Goal: Information Seeking & Learning: Learn about a topic

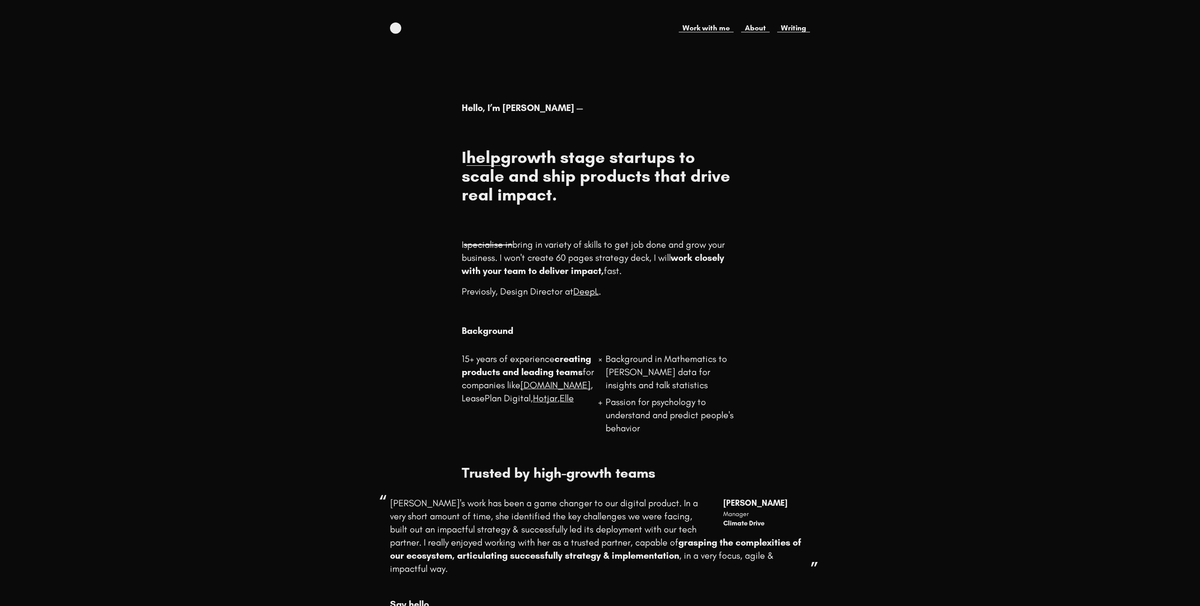
scroll to position [70, 0]
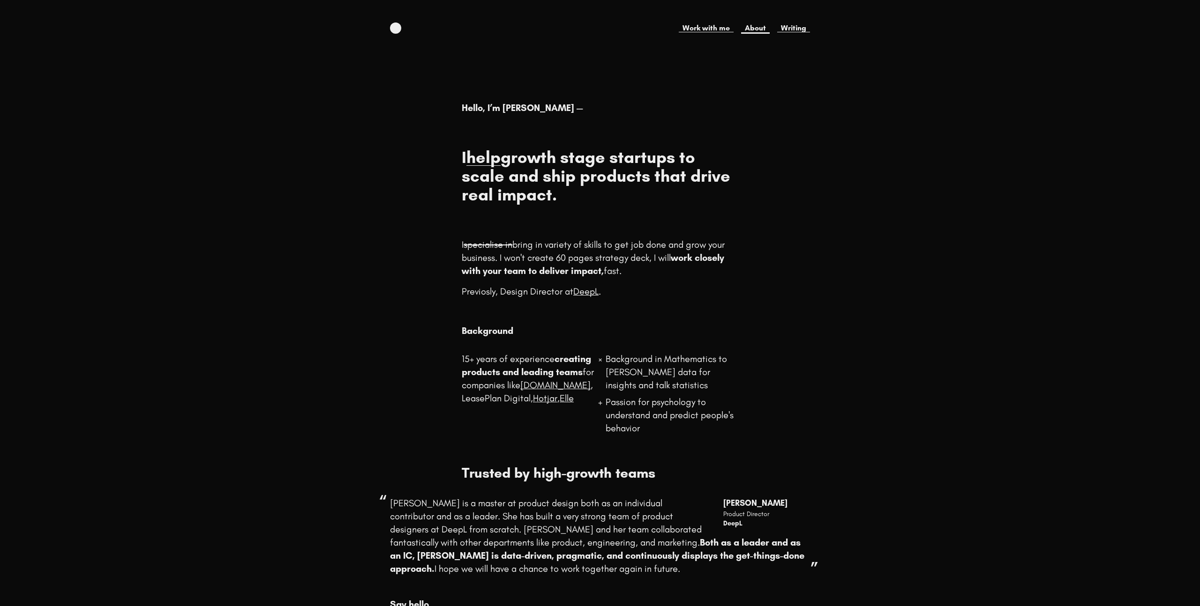
click at [755, 29] on link "About" at bounding box center [755, 27] width 29 height 11
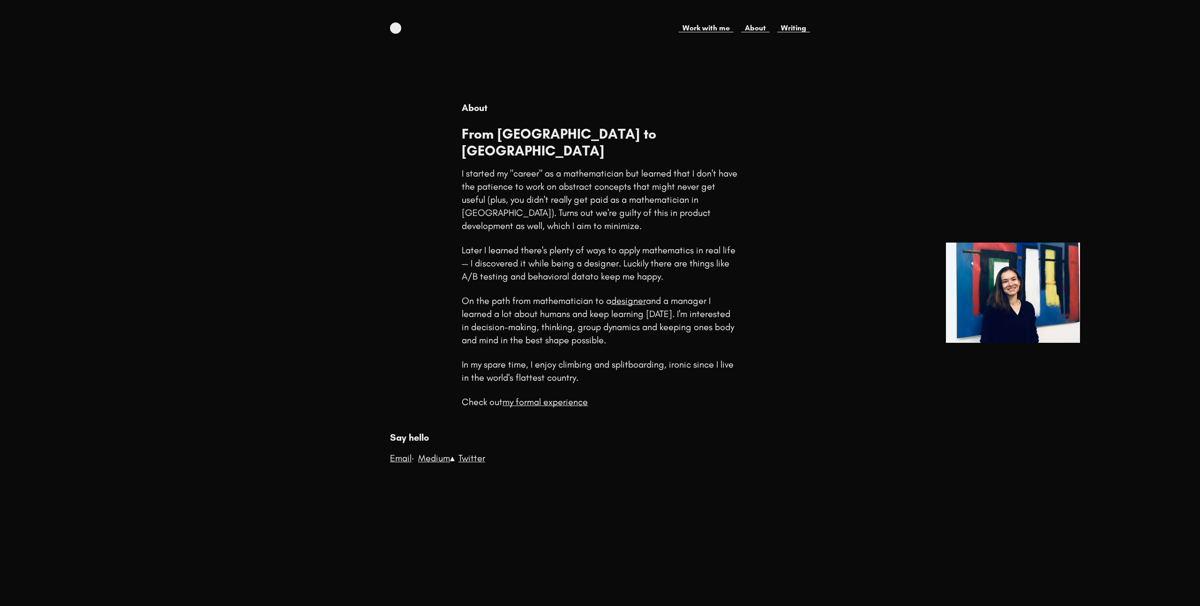
scroll to position [0, 0]
click at [571, 396] on link "my formal experience" at bounding box center [544, 401] width 85 height 11
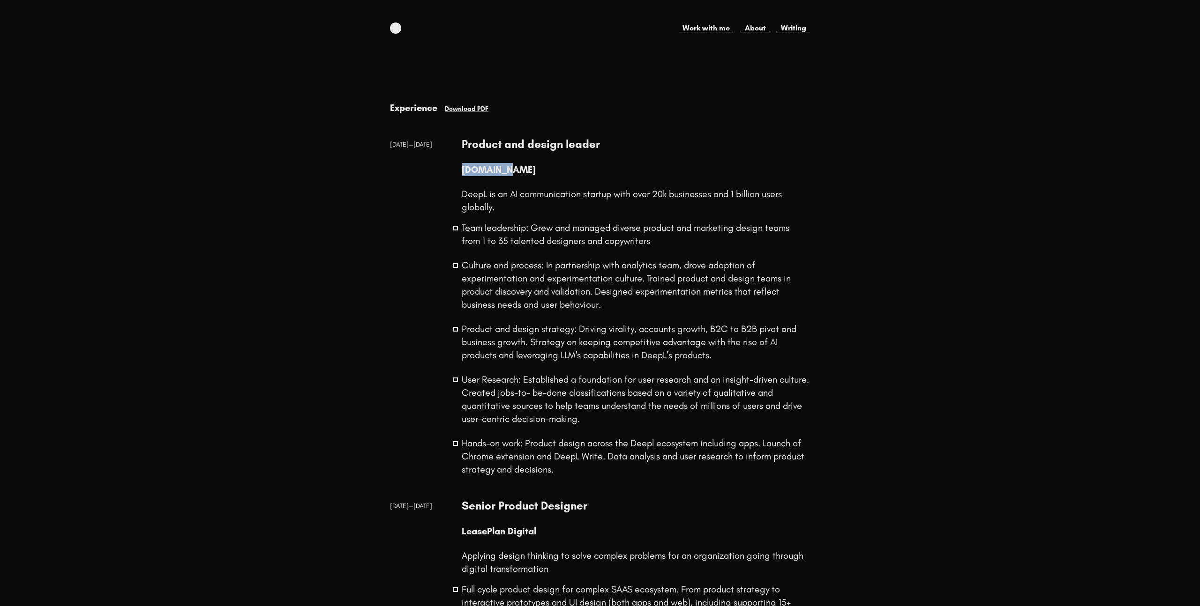
drag, startPoint x: 510, startPoint y: 172, endPoint x: 460, endPoint y: 170, distance: 50.2
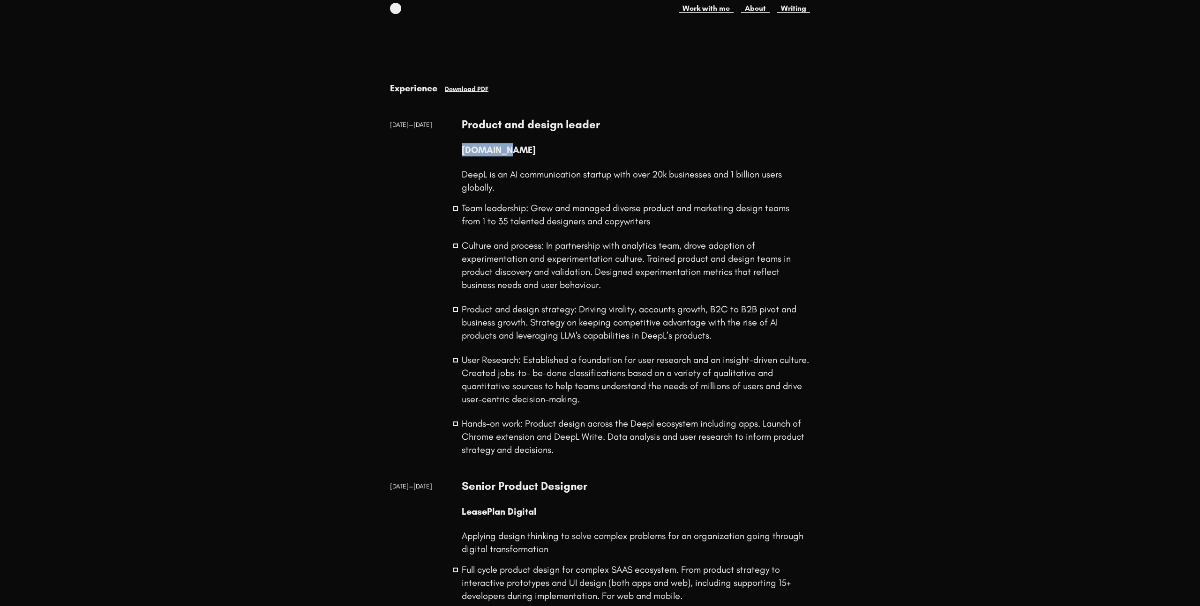
scroll to position [21, 0]
click at [791, 9] on link "Writing" at bounding box center [793, 7] width 33 height 11
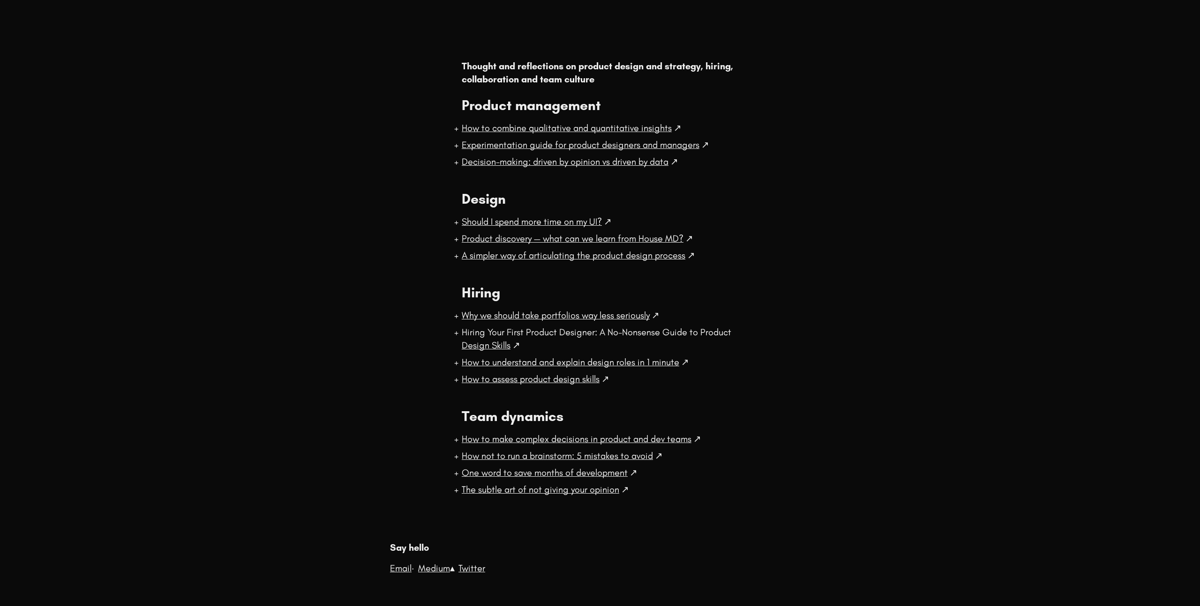
scroll to position [55, 0]
